Goal: Transaction & Acquisition: Purchase product/service

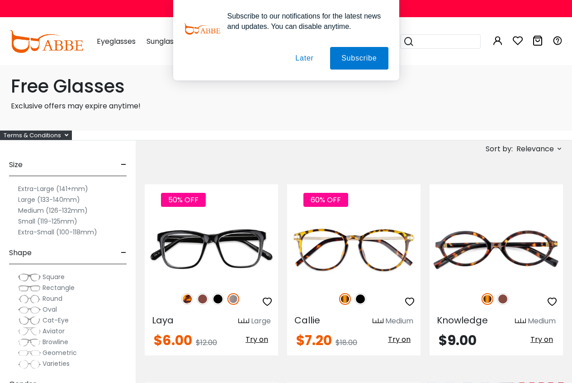
click at [38, 216] on label "Medium (126-132mm)" at bounding box center [53, 210] width 70 height 11
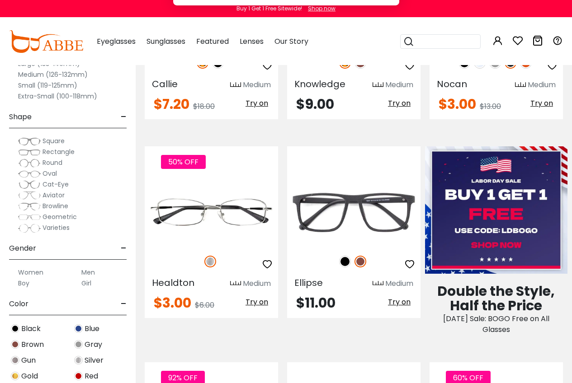
scroll to position [271, 0]
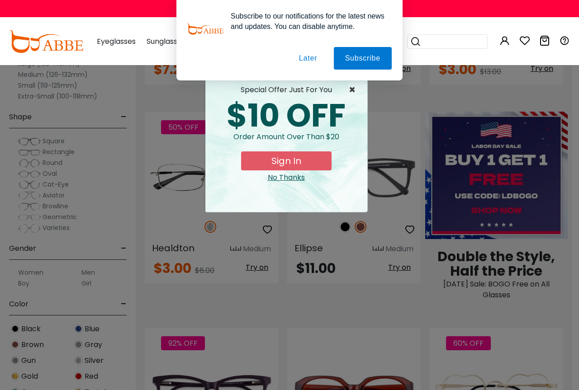
click at [352, 93] on span "×" at bounding box center [354, 90] width 11 height 11
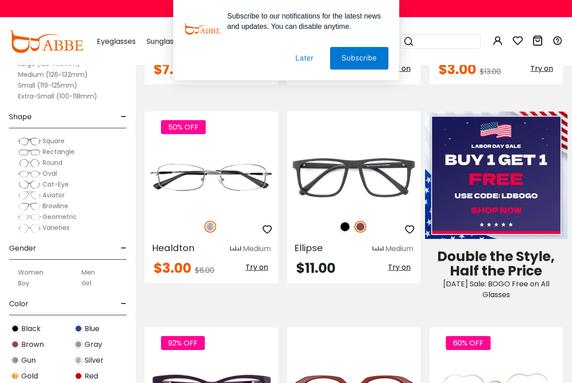
click at [0, 0] on button "Later" at bounding box center [0, 0] width 0 height 0
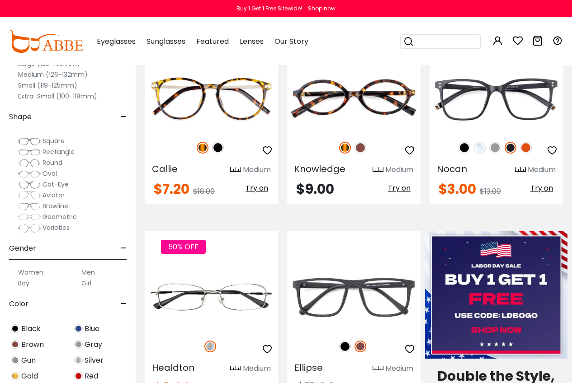
scroll to position [136, 0]
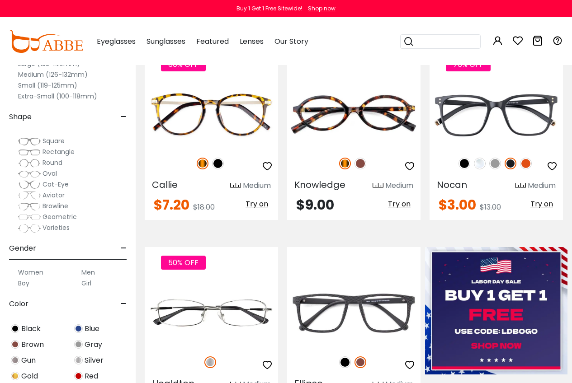
click at [61, 200] on span "Aviator" at bounding box center [53, 195] width 22 height 9
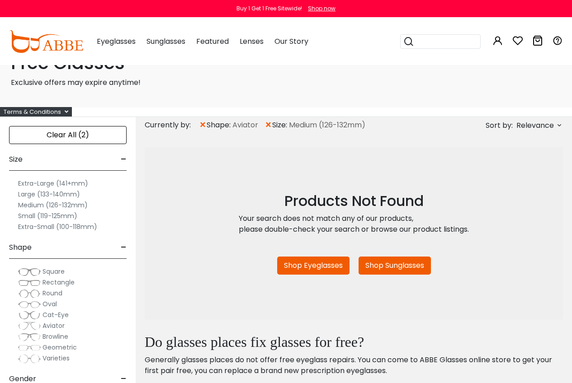
scroll to position [45, 0]
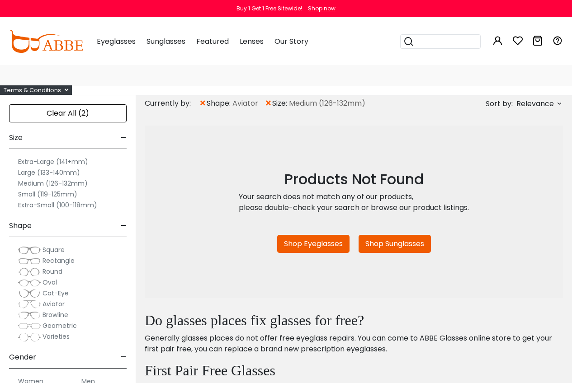
click at [272, 112] on span "×" at bounding box center [268, 103] width 8 height 16
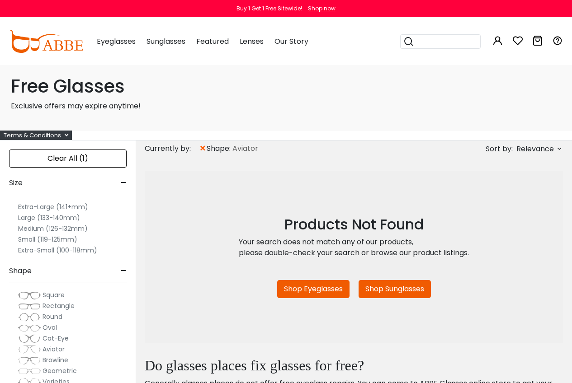
click at [201, 157] on span "×" at bounding box center [203, 149] width 8 height 16
